Goal: Transaction & Acquisition: Purchase product/service

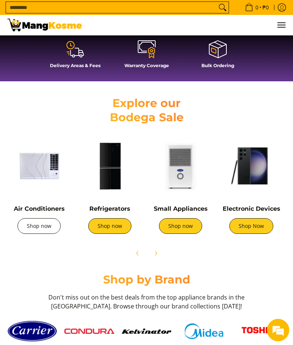
scroll to position [0, 0]
click at [39, 232] on link "Shop now" at bounding box center [38, 226] width 43 height 16
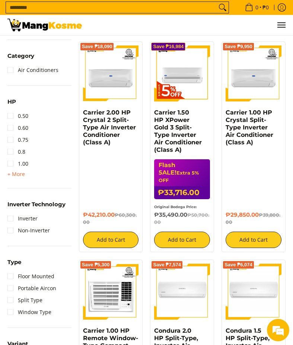
scroll to position [312, 0]
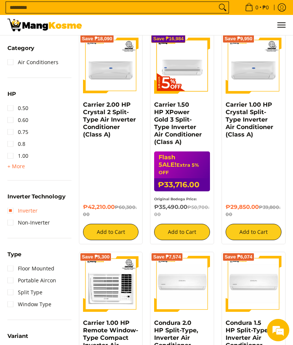
click at [21, 217] on link "Inverter" at bounding box center [22, 211] width 30 height 12
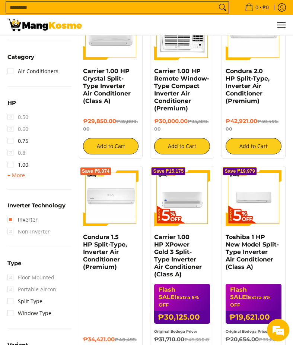
scroll to position [354, 0]
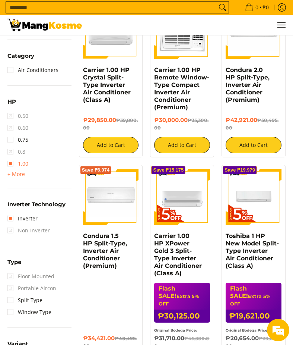
click at [20, 167] on link "1.00" at bounding box center [17, 164] width 21 height 12
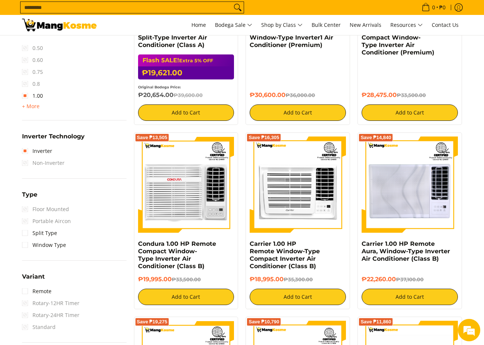
scroll to position [458, 0]
